Goal: Information Seeking & Learning: Learn about a topic

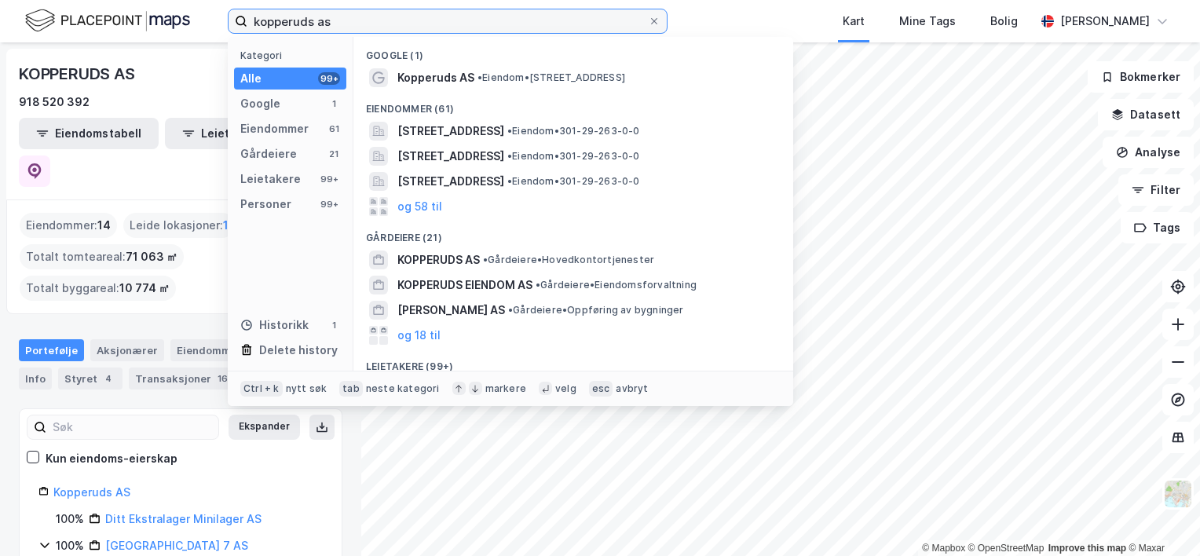
click at [313, 18] on input "kopperuds as" at bounding box center [447, 21] width 401 height 24
click at [430, 28] on input "kopperuds as" at bounding box center [447, 21] width 401 height 24
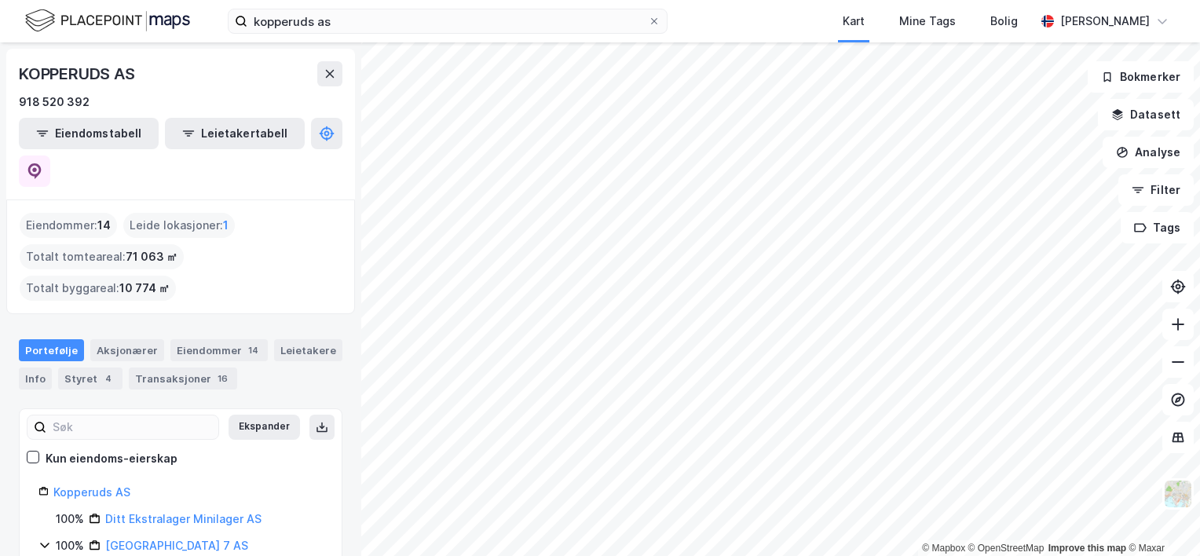
click at [840, 555] on html "kopperuds as Kart Mine Tags Bolig [PERSON_NAME] © Mapbox © OpenStreetMap Improv…" at bounding box center [600, 278] width 1200 height 556
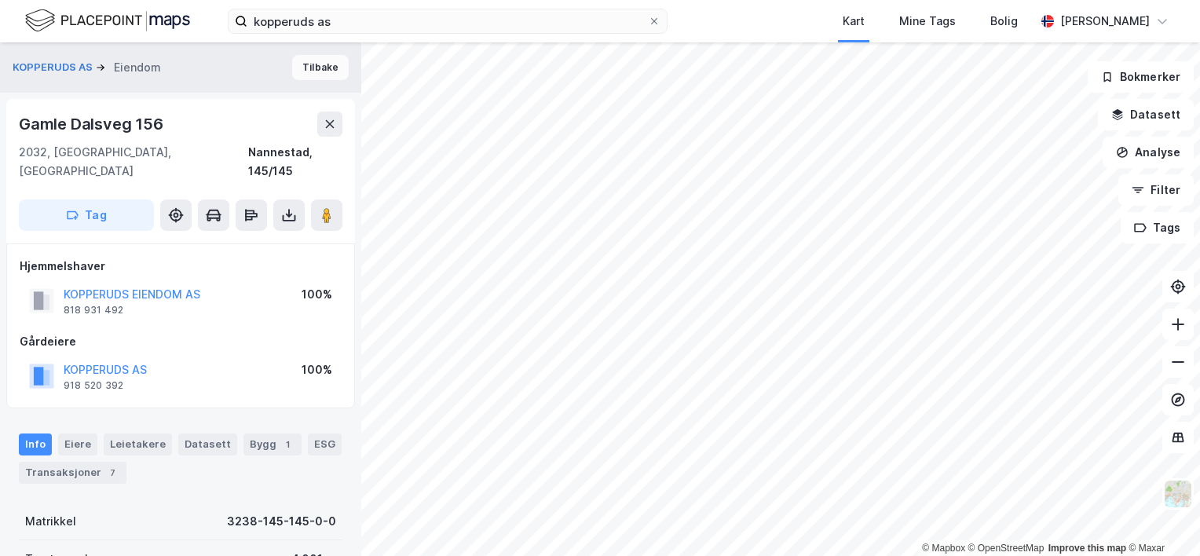
click at [298, 63] on button "Tilbake" at bounding box center [320, 67] width 57 height 25
click at [296, 69] on button "Tilbake" at bounding box center [320, 67] width 57 height 25
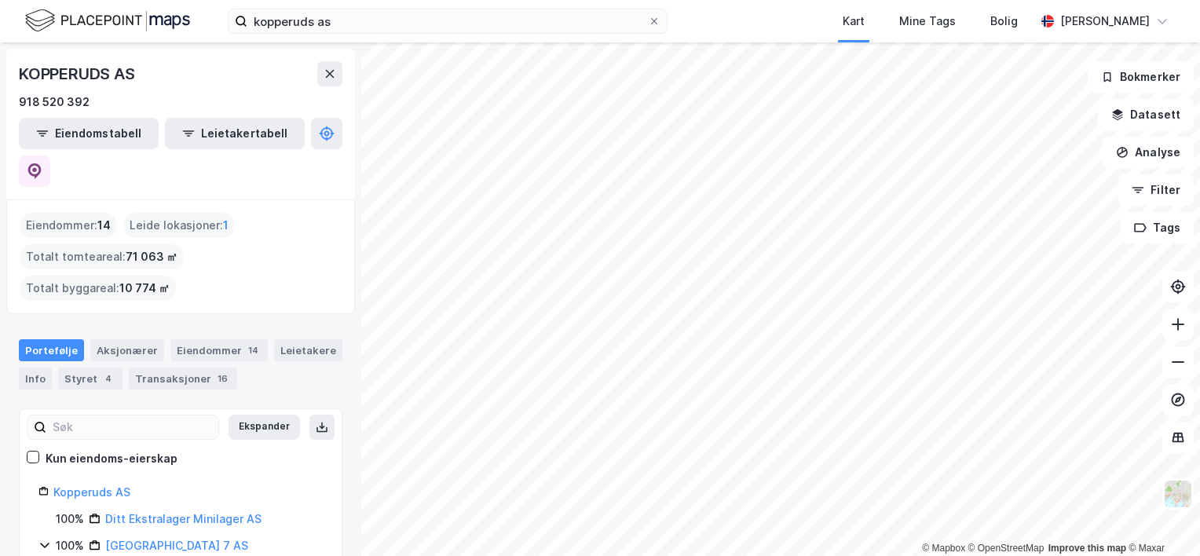
click at [216, 62] on div "KOPPERUDS AS" at bounding box center [181, 73] width 324 height 25
drag, startPoint x: 268, startPoint y: 71, endPoint x: 265, endPoint y: 106, distance: 35.4
click at [265, 106] on div "KOPPERUDS AS 918 520 392" at bounding box center [181, 86] width 324 height 50
click at [22, 47] on div "KOPPERUDS AS 918 520 392 Eiendomstabell Leietakertabell Eiendommer : 14 Leide l…" at bounding box center [180, 299] width 361 height 514
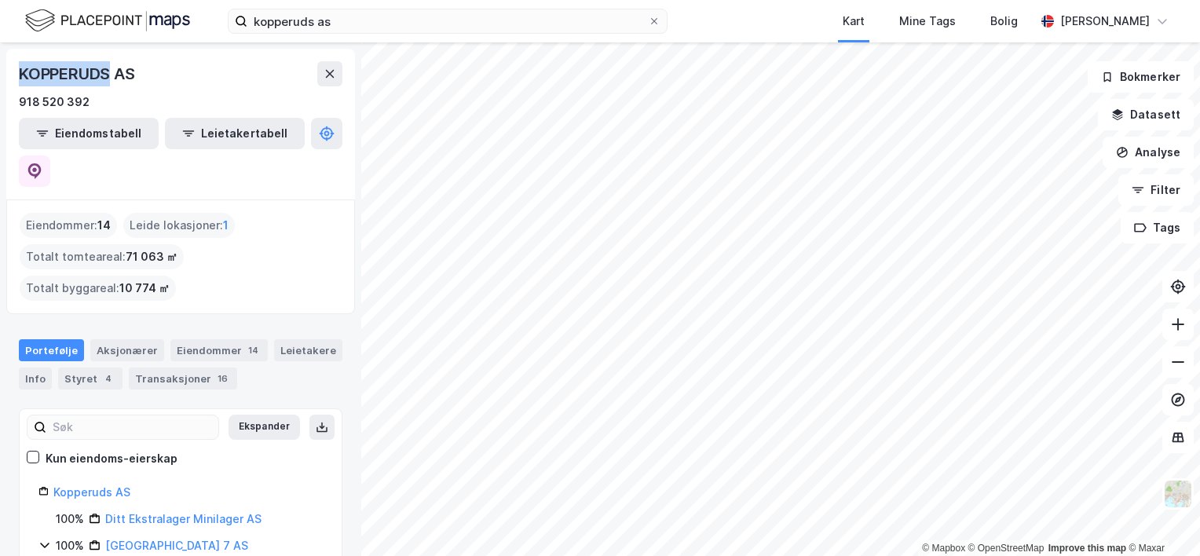
click at [26, 47] on div "KOPPERUDS AS 918 520 392 Eiendomstabell Leietakertabell Eiendommer : 14 Leide l…" at bounding box center [180, 299] width 361 height 514
click at [324, 76] on icon at bounding box center [330, 74] width 13 height 13
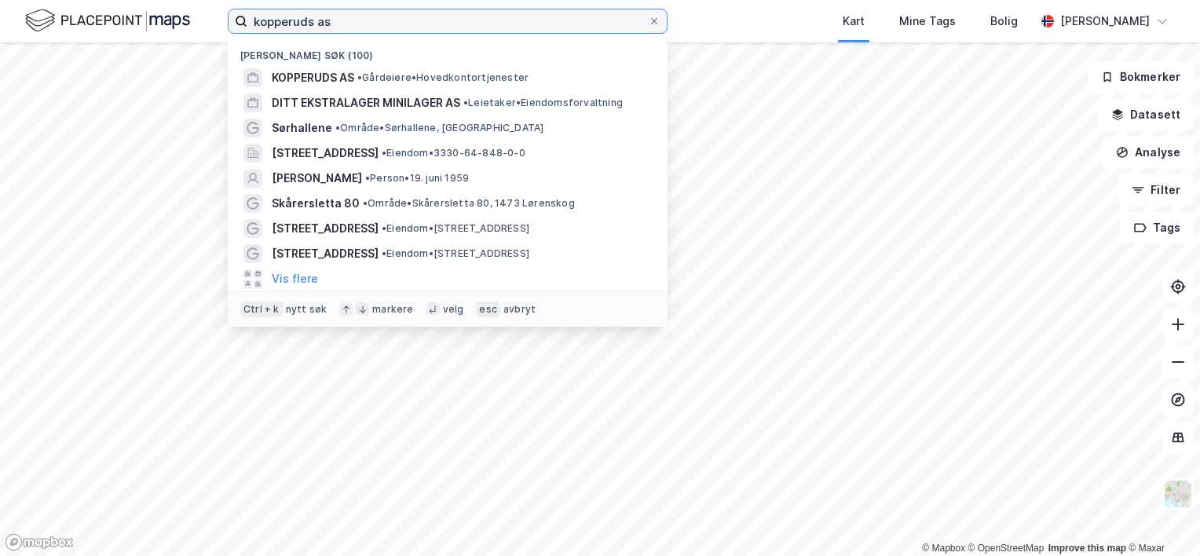
click at [337, 22] on input "kopperuds as" at bounding box center [447, 21] width 401 height 24
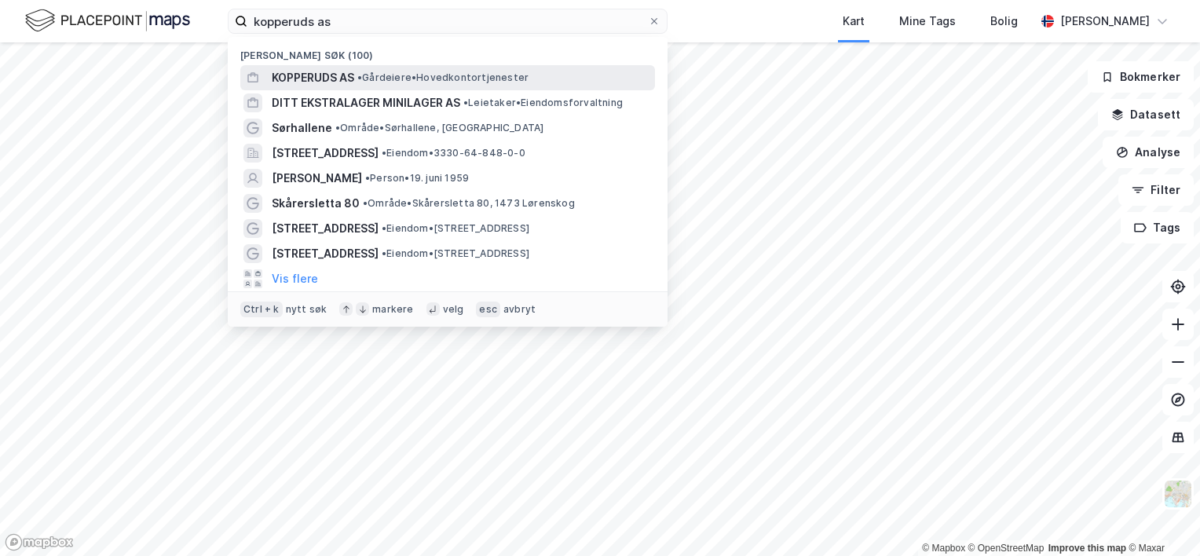
click at [328, 71] on span "KOPPERUDS AS" at bounding box center [313, 77] width 82 height 19
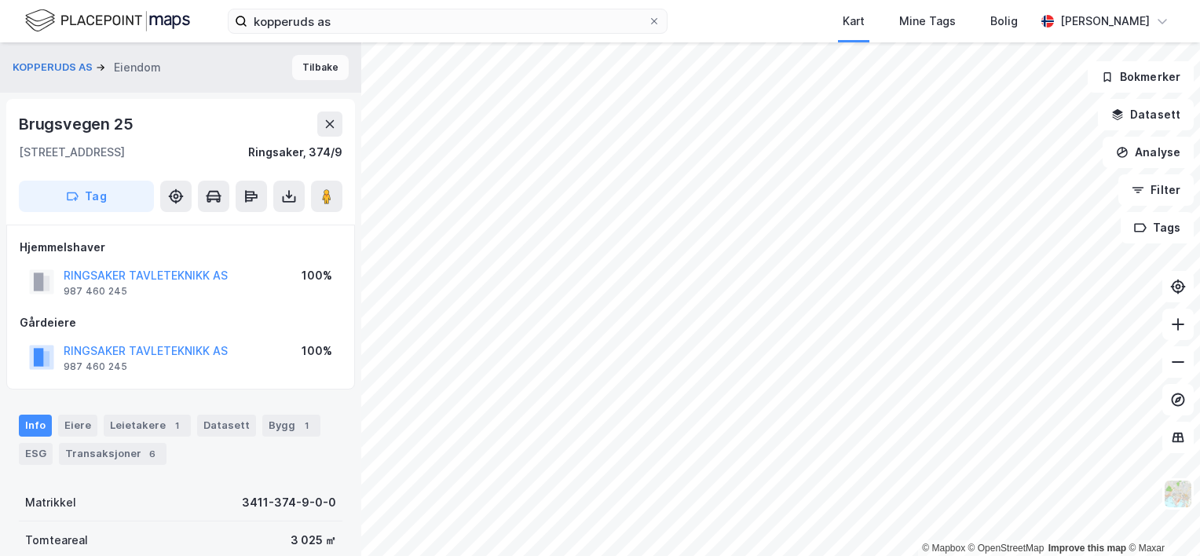
click at [322, 69] on button "Tilbake" at bounding box center [320, 67] width 57 height 25
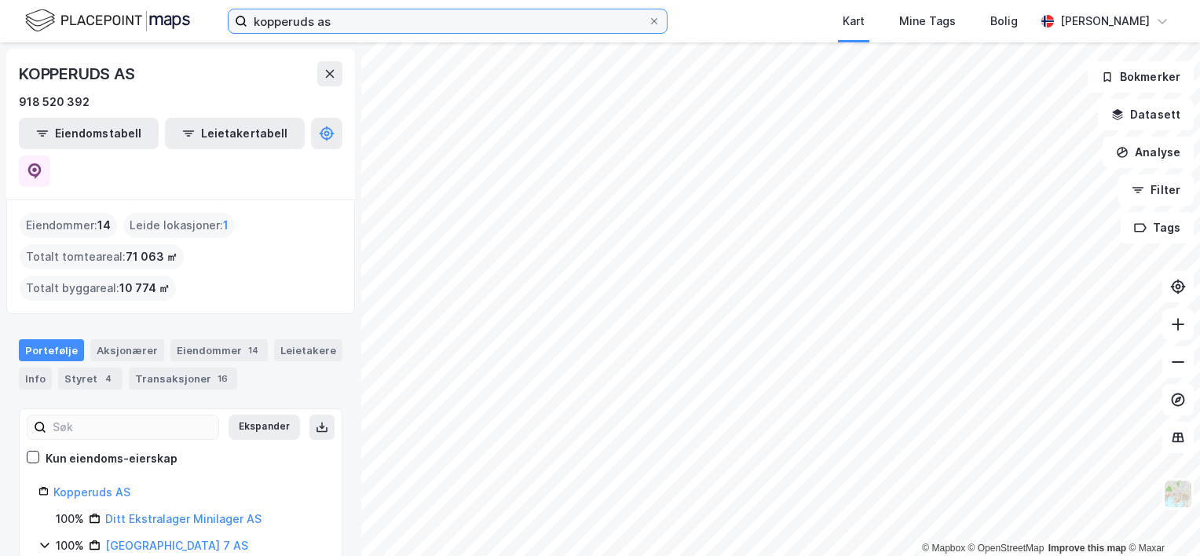
click at [343, 19] on input "kopperuds as" at bounding box center [447, 21] width 401 height 24
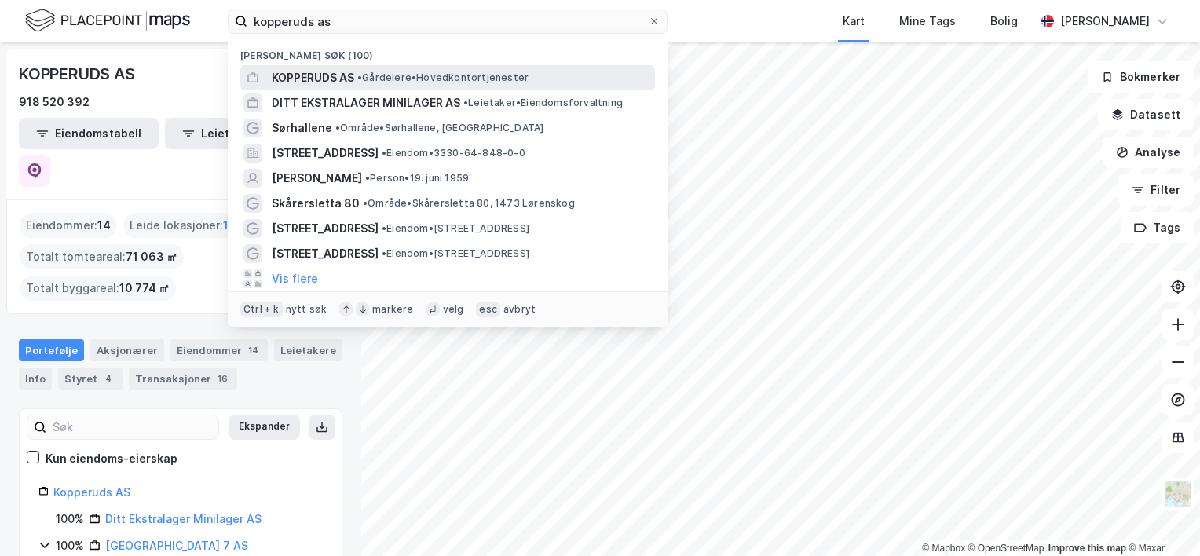
click at [335, 76] on span "KOPPERUDS AS" at bounding box center [313, 77] width 82 height 19
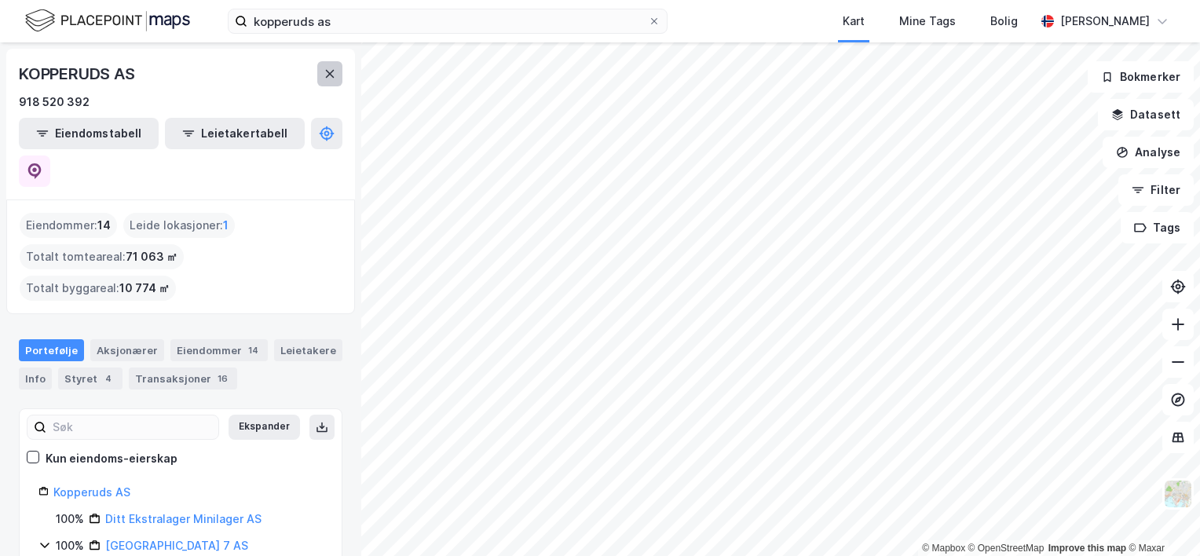
click at [336, 79] on button at bounding box center [329, 73] width 25 height 25
